Goal: Information Seeking & Learning: Find specific fact

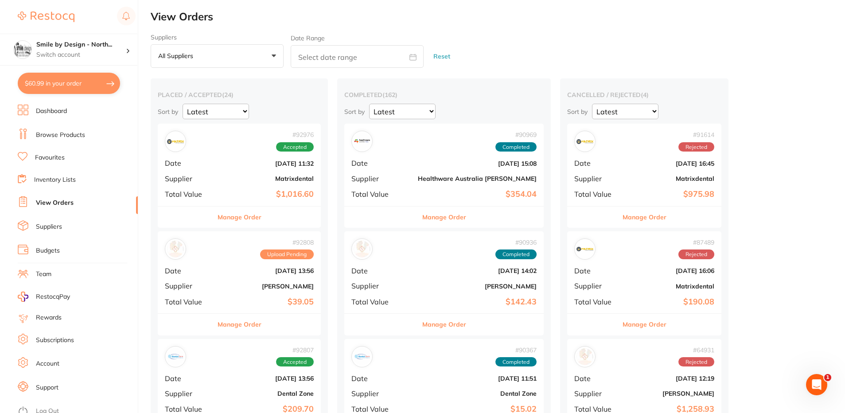
click at [60, 101] on section "Smile by Design - North... Switch account Smile by Design - [GEOGRAPHIC_DATA] S…" at bounding box center [69, 206] width 138 height 413
click at [53, 112] on link "Dashboard" at bounding box center [51, 111] width 31 height 9
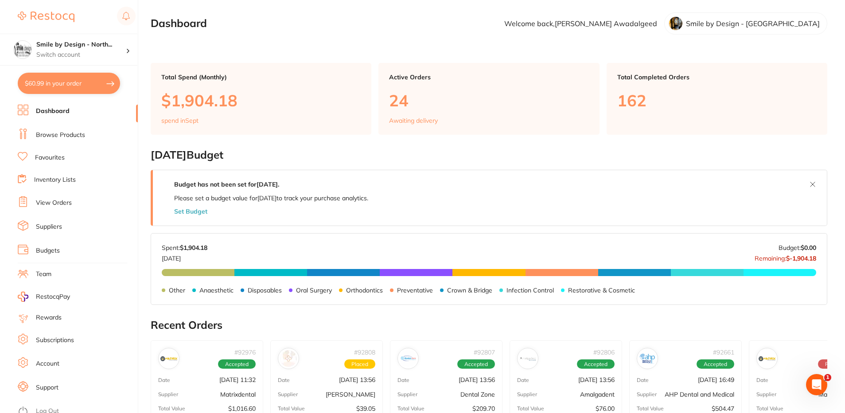
click at [63, 132] on link "Browse Products" at bounding box center [60, 135] width 49 height 9
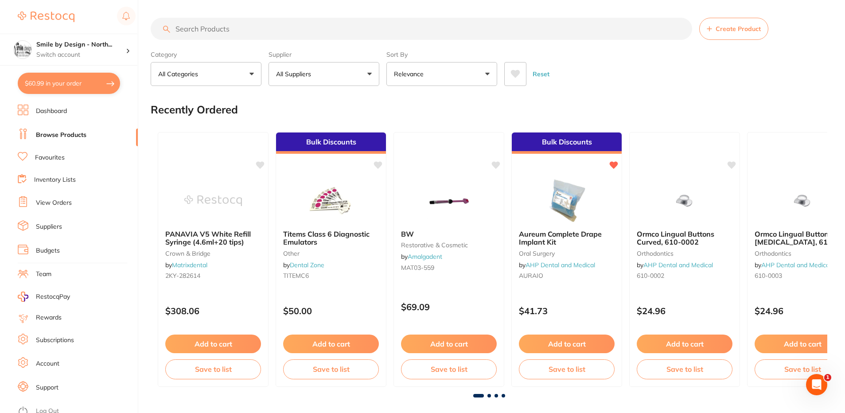
click at [208, 29] on input "search" at bounding box center [422, 29] width 542 height 22
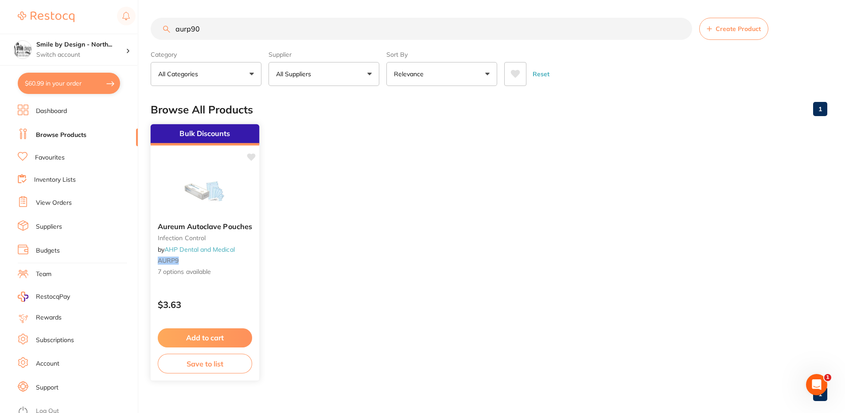
type input "aurp90"
click at [231, 189] on img at bounding box center [205, 193] width 58 height 45
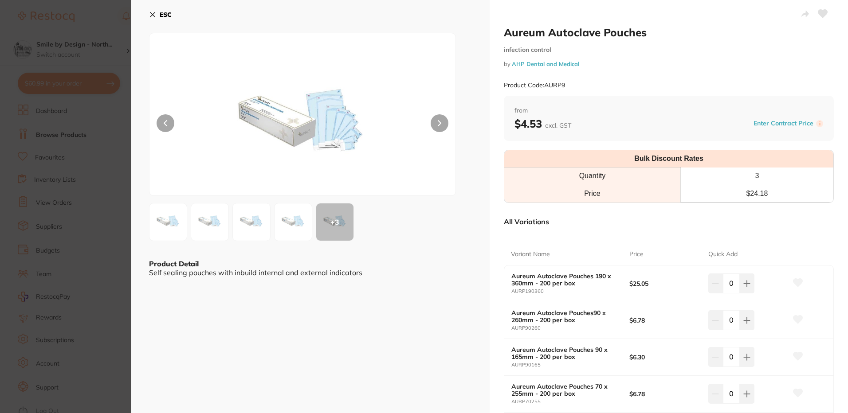
click at [821, 12] on icon at bounding box center [822, 14] width 9 height 8
click at [816, 8] on button at bounding box center [822, 15] width 22 height 22
